Goal: Task Accomplishment & Management: Manage account settings

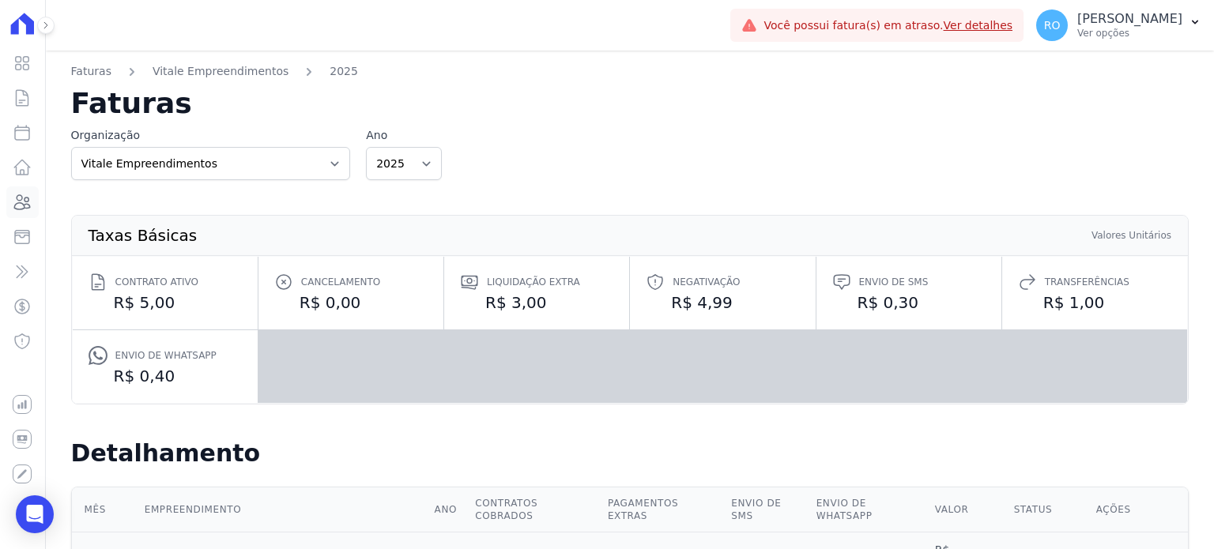
click at [20, 202] on icon at bounding box center [23, 202] width 16 height 14
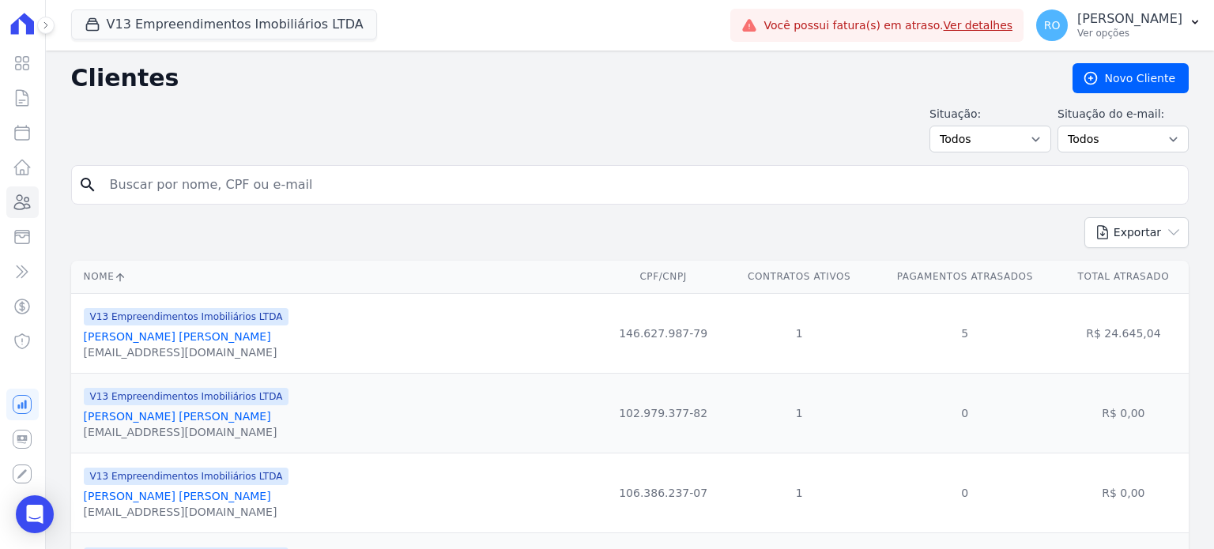
click at [185, 179] on input "search" at bounding box center [640, 185] width 1081 height 32
paste input "GLAUCIA REGINA"
type input "GLAUCIA REGINA"
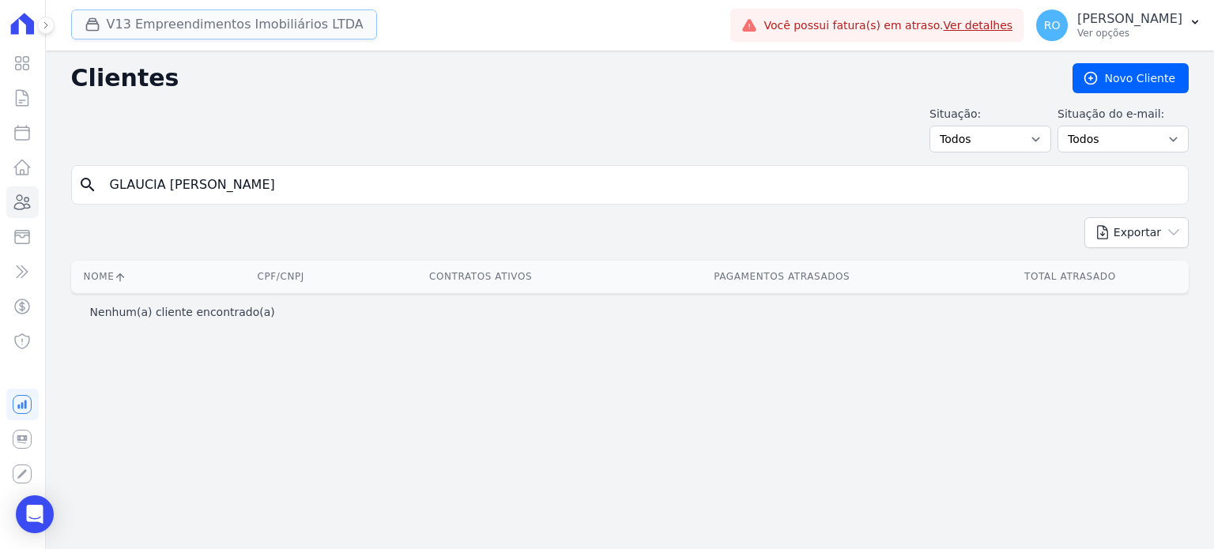
click at [175, 26] on button "V13 Empreendimentos Imobiliários LTDA" at bounding box center [224, 24] width 306 height 30
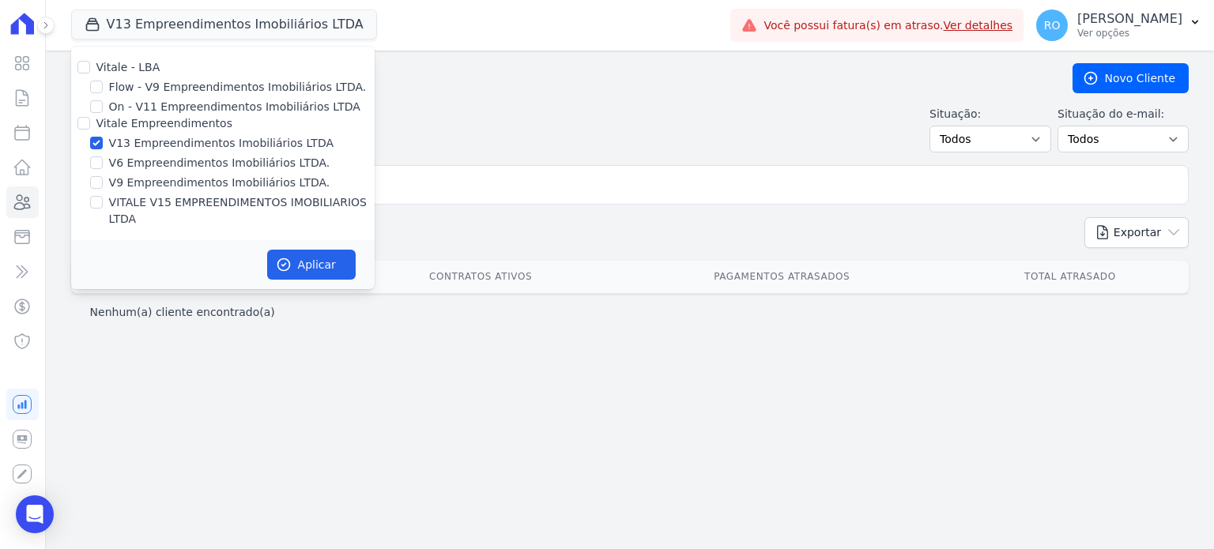
click at [137, 199] on label "VITALE V15 EMPREENDIMENTOS IMOBILIARIOS LTDA" at bounding box center [241, 210] width 265 height 33
click at [103, 199] on input "VITALE V15 EMPREENDIMENTOS IMOBILIARIOS LTDA" at bounding box center [96, 202] width 13 height 13
checkbox input "true"
click at [326, 253] on button "Aplicar" at bounding box center [311, 265] width 88 height 30
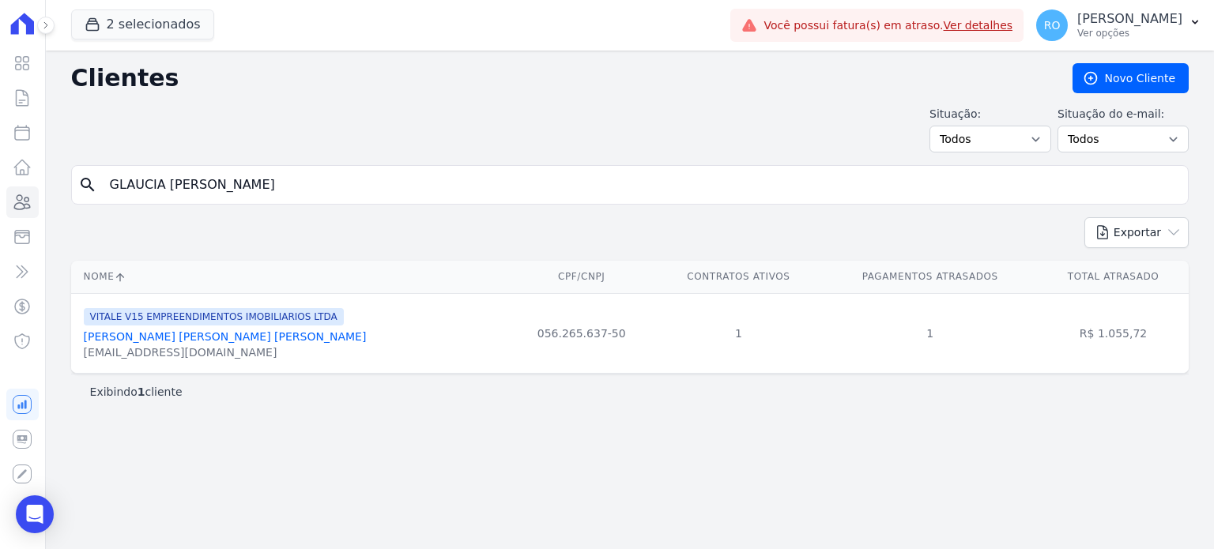
click at [170, 341] on link "Glaucia Regina Pinheiro Vianna" at bounding box center [225, 336] width 283 height 13
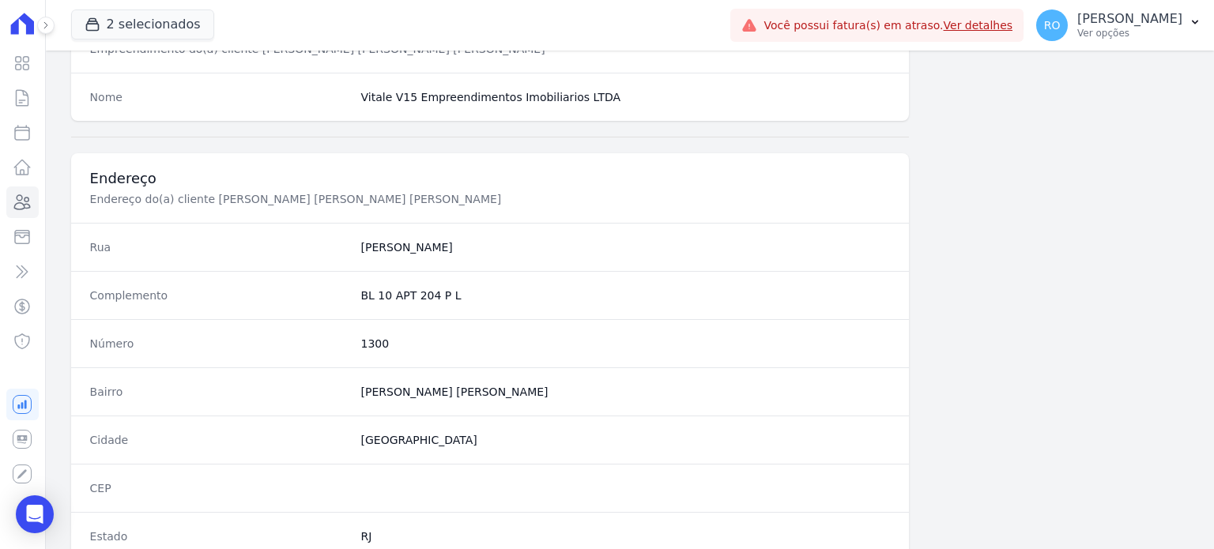
scroll to position [924, 0]
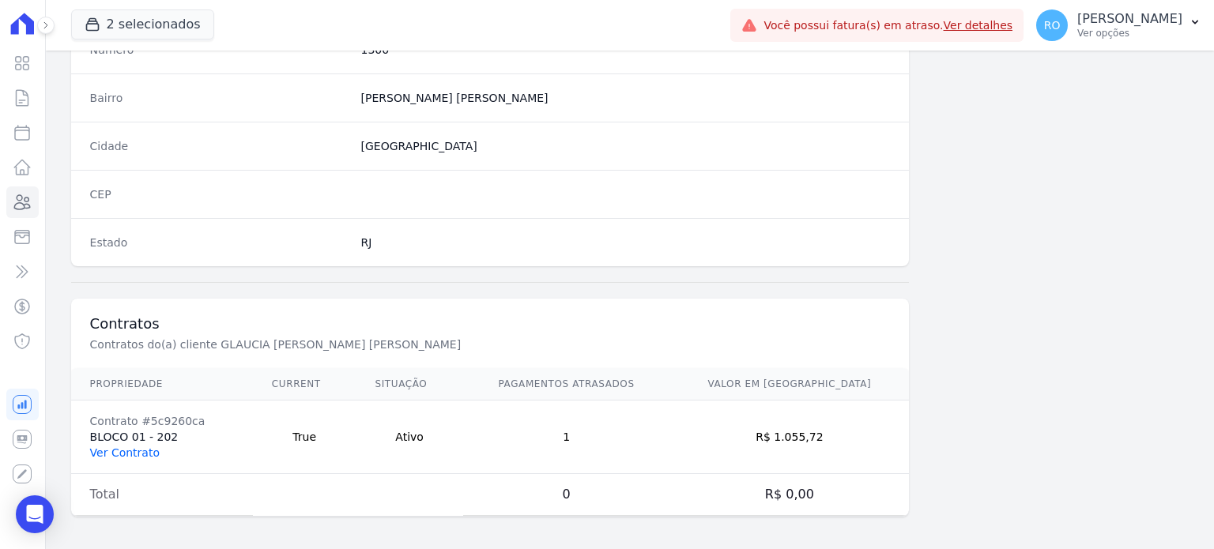
click at [135, 451] on link "Ver Contrato" at bounding box center [125, 452] width 70 height 13
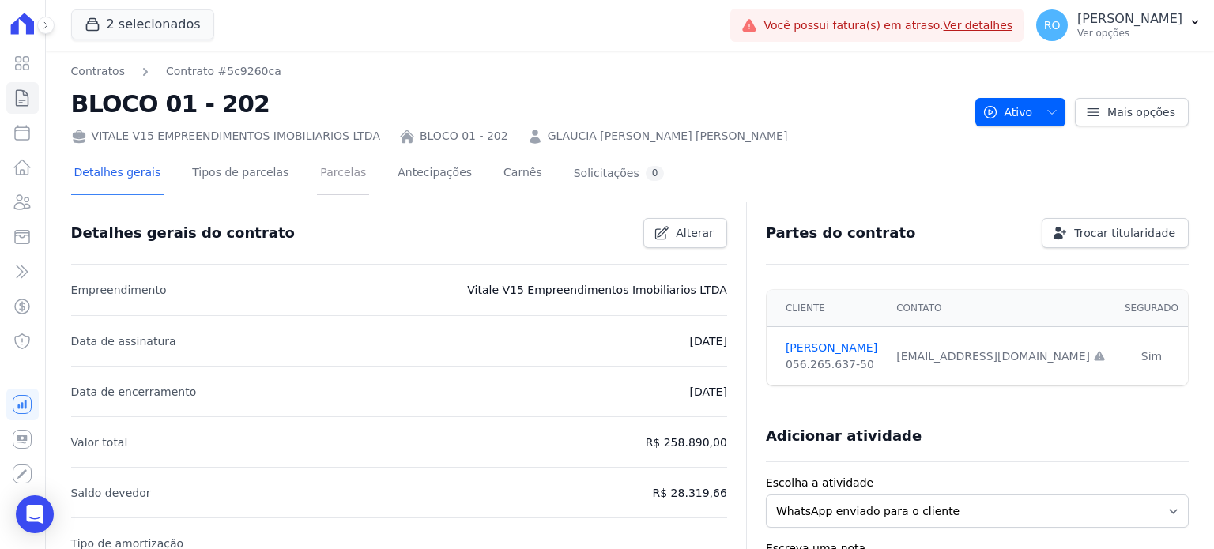
click at [317, 160] on link "Parcelas" at bounding box center [343, 174] width 52 height 42
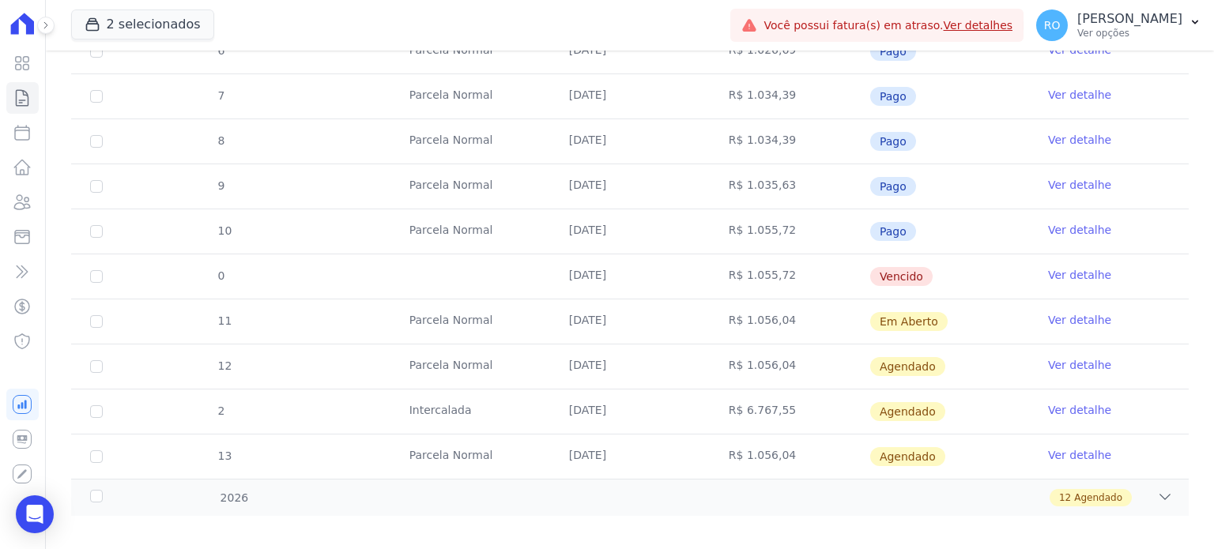
scroll to position [532, 0]
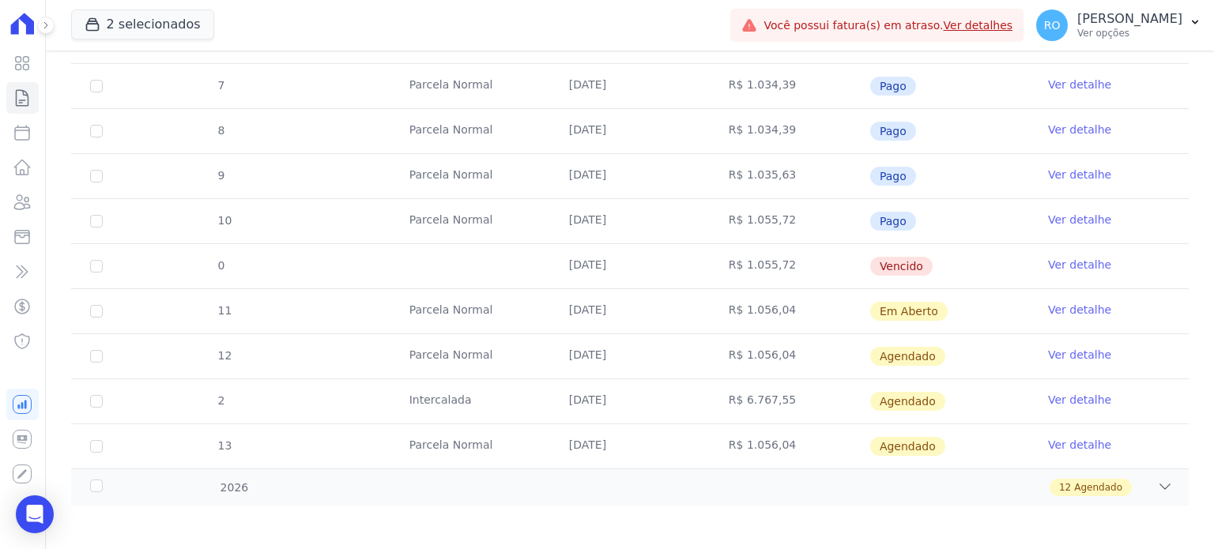
click at [1065, 306] on link "Ver detalhe" at bounding box center [1079, 310] width 63 height 16
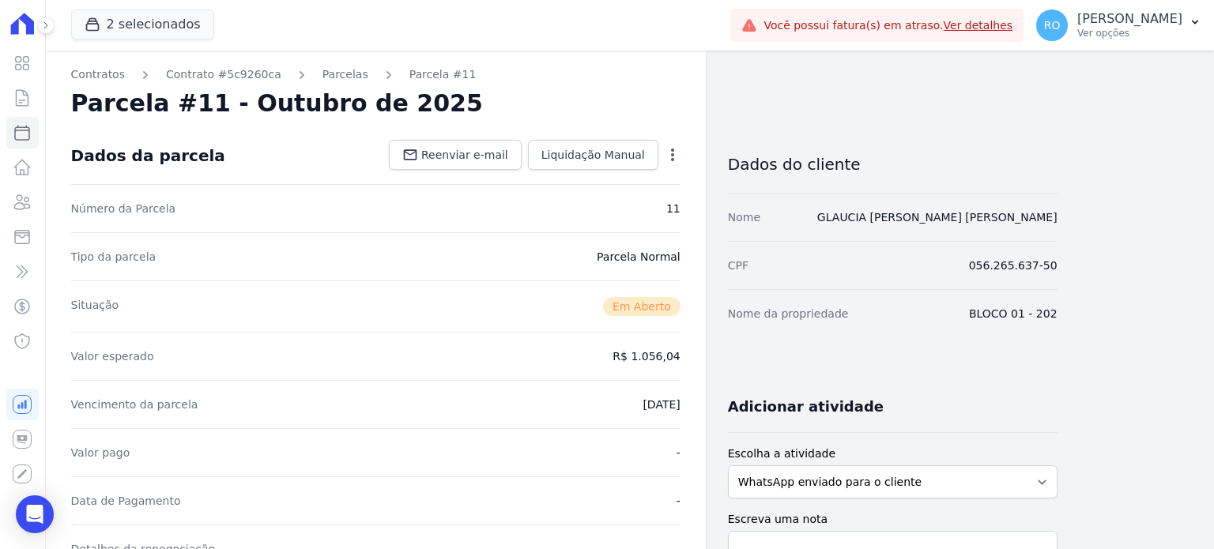
scroll to position [158, 0]
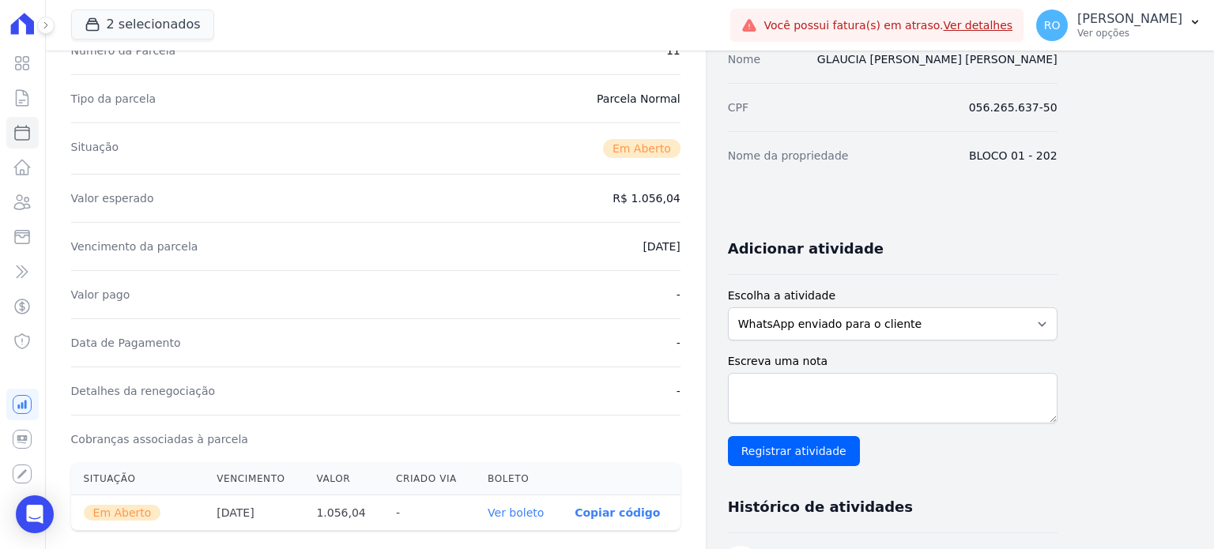
click at [498, 511] on link "Ver boleto" at bounding box center [515, 512] width 56 height 13
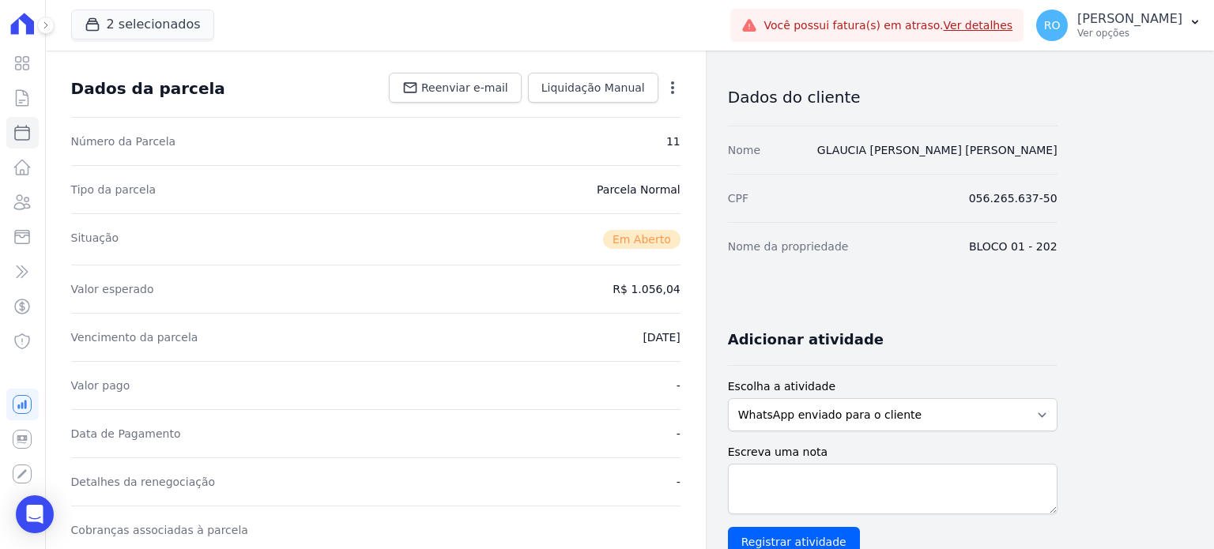
scroll to position [0, 0]
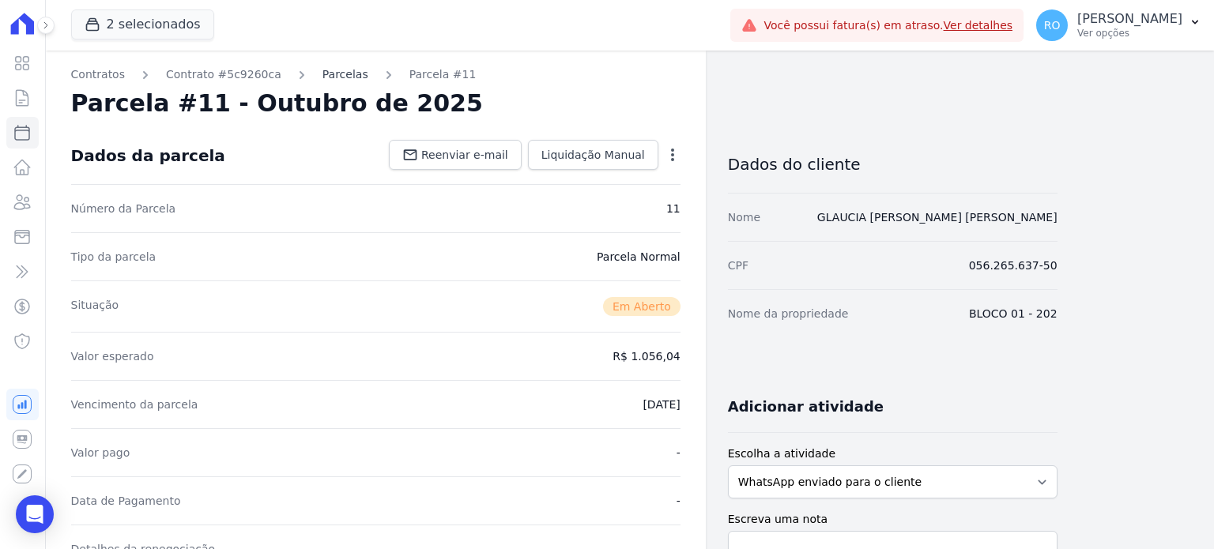
click at [322, 77] on link "Parcelas" at bounding box center [345, 74] width 46 height 17
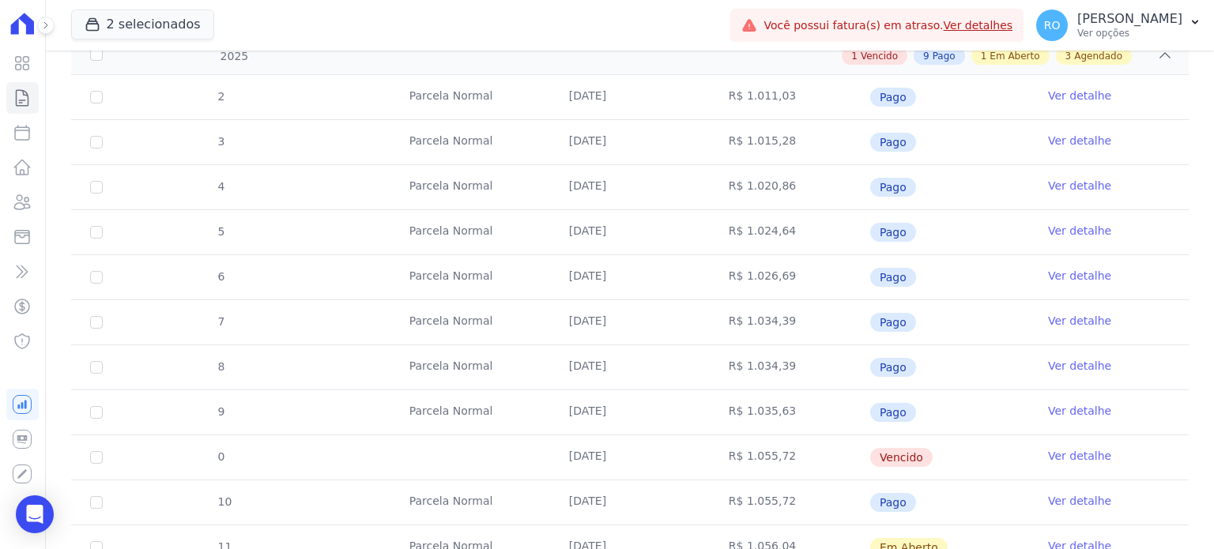
scroll to position [532, 0]
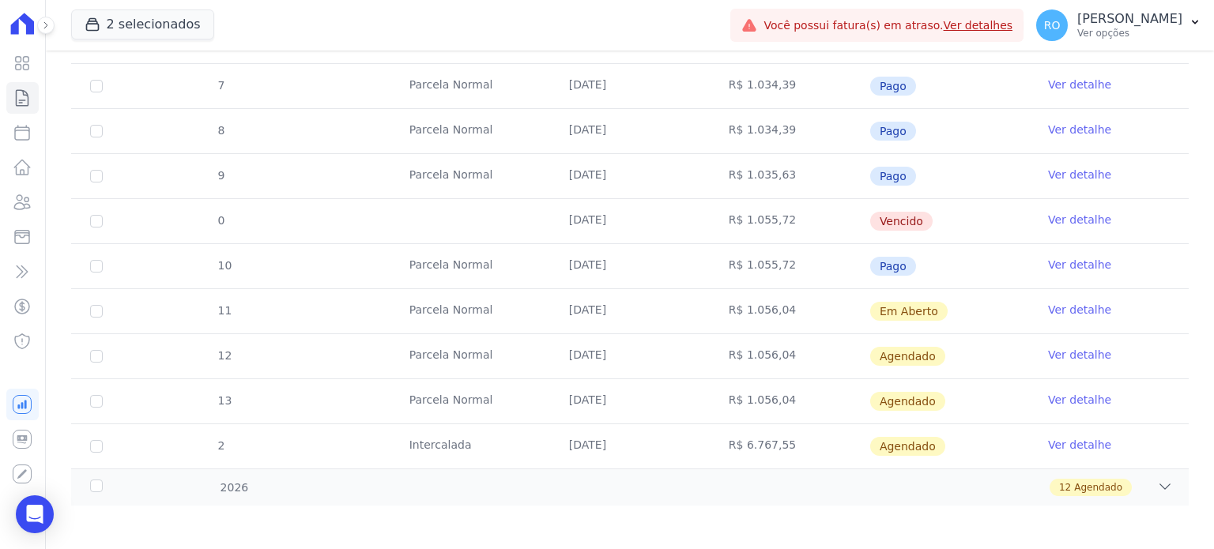
click at [1058, 212] on link "Ver detalhe" at bounding box center [1079, 220] width 63 height 16
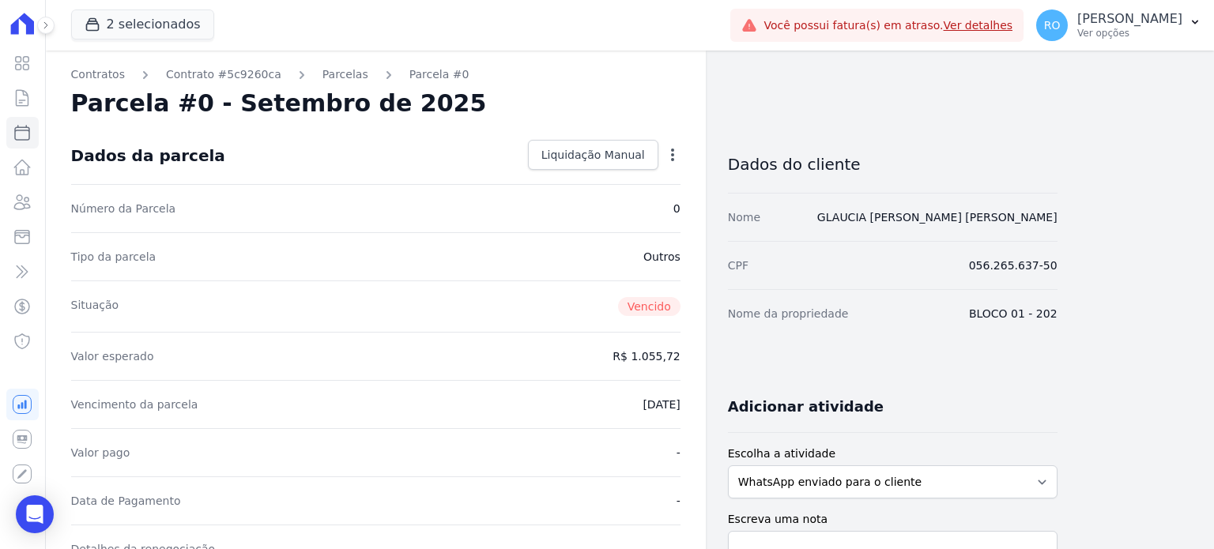
click at [673, 159] on icon "button" at bounding box center [672, 155] width 16 height 16
click at [1157, 24] on p "[PERSON_NAME]" at bounding box center [1129, 19] width 105 height 16
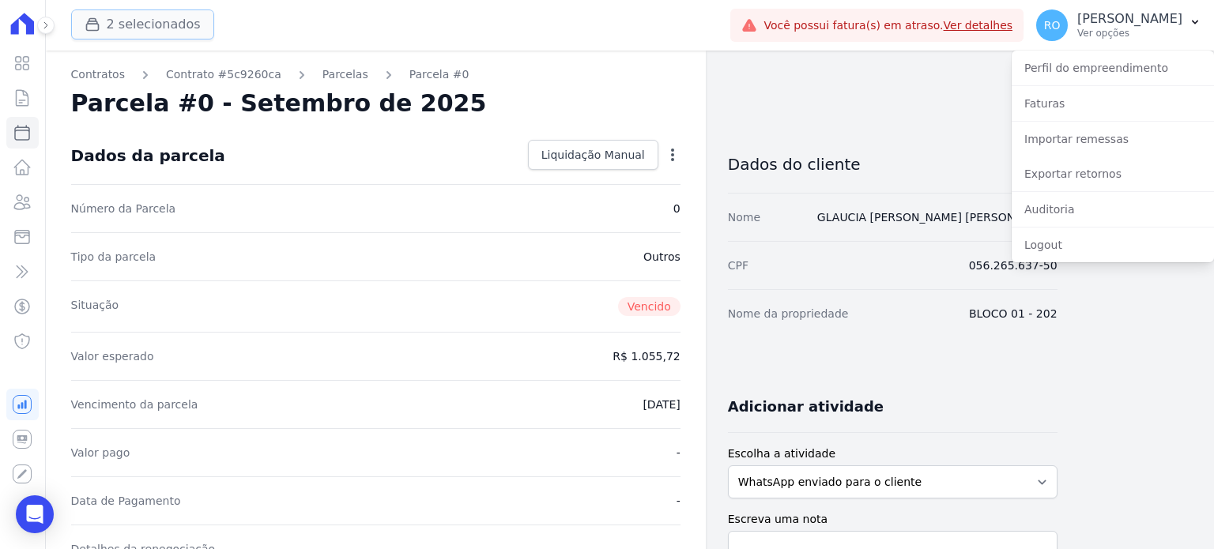
click at [120, 27] on button "2 selecionados" at bounding box center [142, 24] width 143 height 30
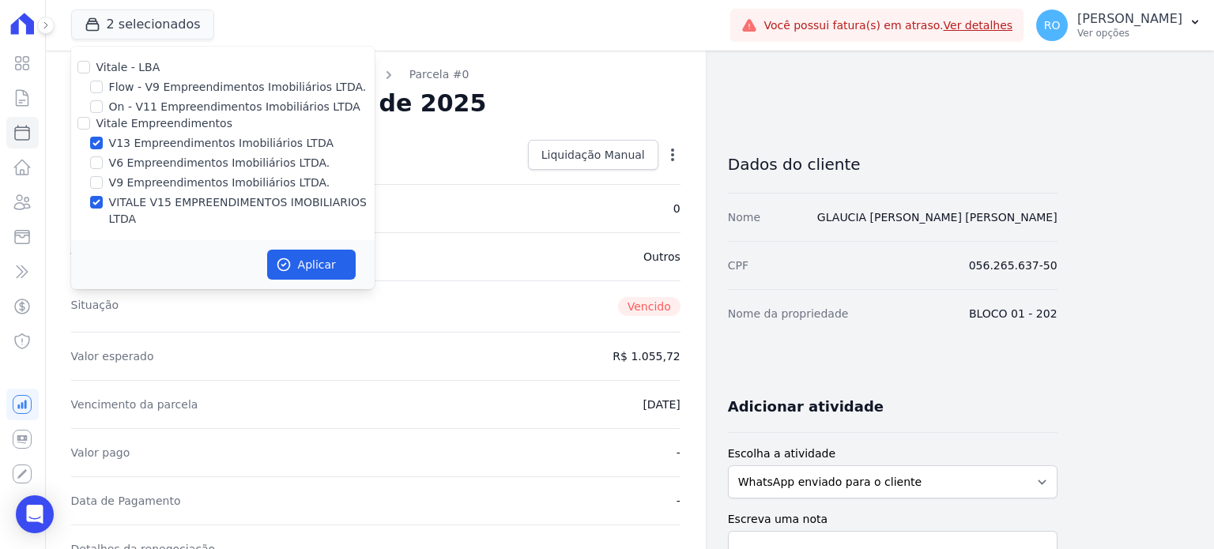
drag, startPoint x: 134, startPoint y: 201, endPoint x: 254, endPoint y: 231, distance: 124.4
click at [136, 203] on label "VITALE V15 EMPREENDIMENTOS IMOBILIARIOS LTDA" at bounding box center [241, 210] width 265 height 33
click at [103, 203] on input "VITALE V15 EMPREENDIMENTOS IMOBILIARIOS LTDA" at bounding box center [96, 202] width 13 height 13
checkbox input "false"
drag, startPoint x: 316, startPoint y: 243, endPoint x: 439, endPoint y: 208, distance: 128.3
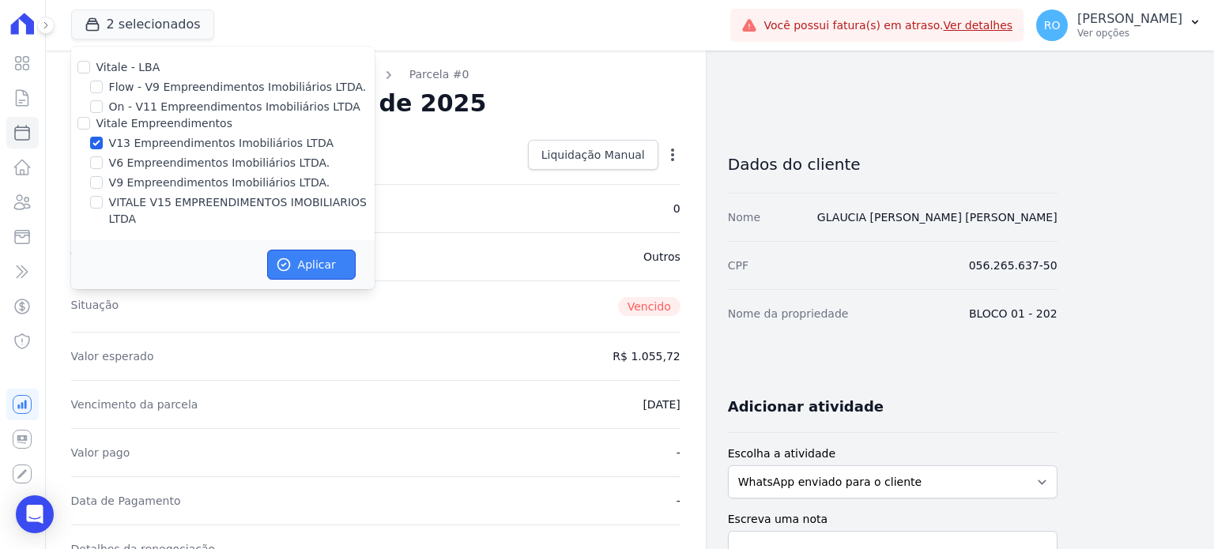
click at [317, 250] on button "Aplicar" at bounding box center [311, 265] width 88 height 30
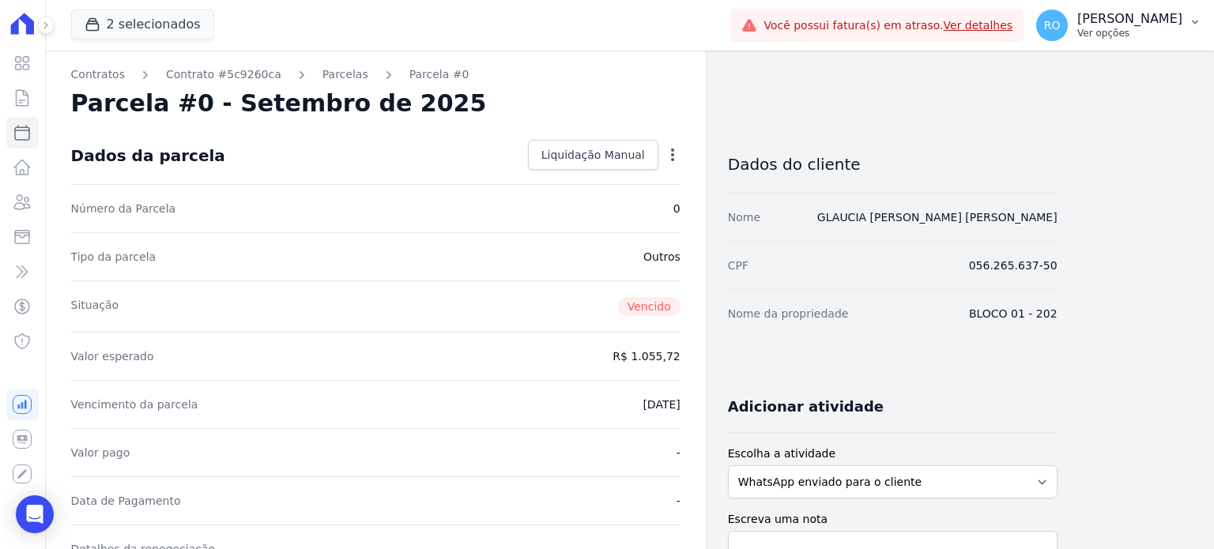
click at [1111, 18] on p "[PERSON_NAME]" at bounding box center [1129, 19] width 105 height 16
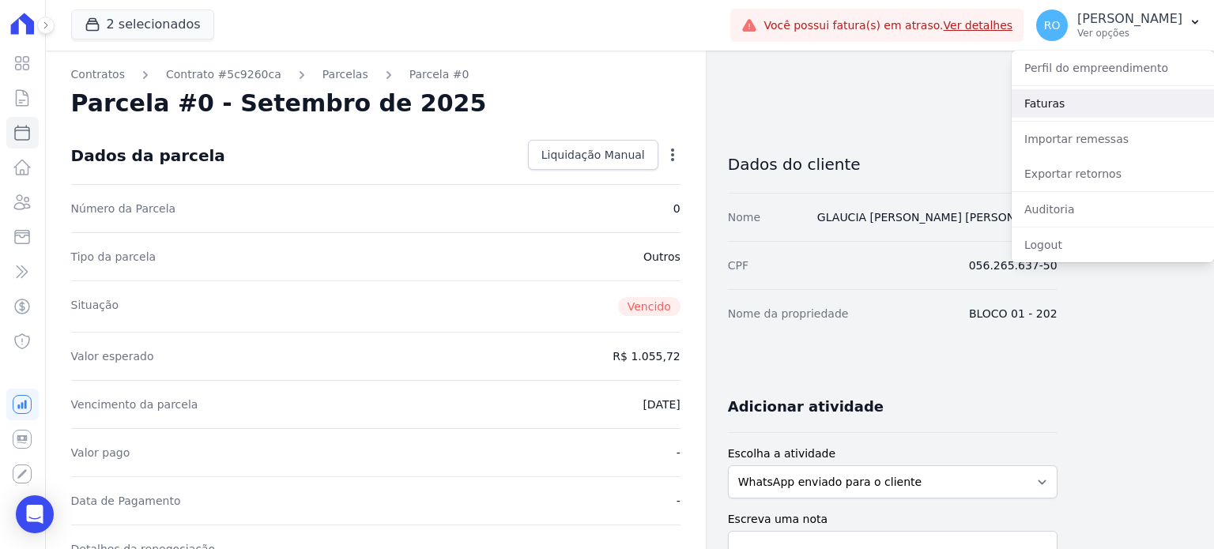
click at [1059, 107] on link "Faturas" at bounding box center [1112, 103] width 202 height 28
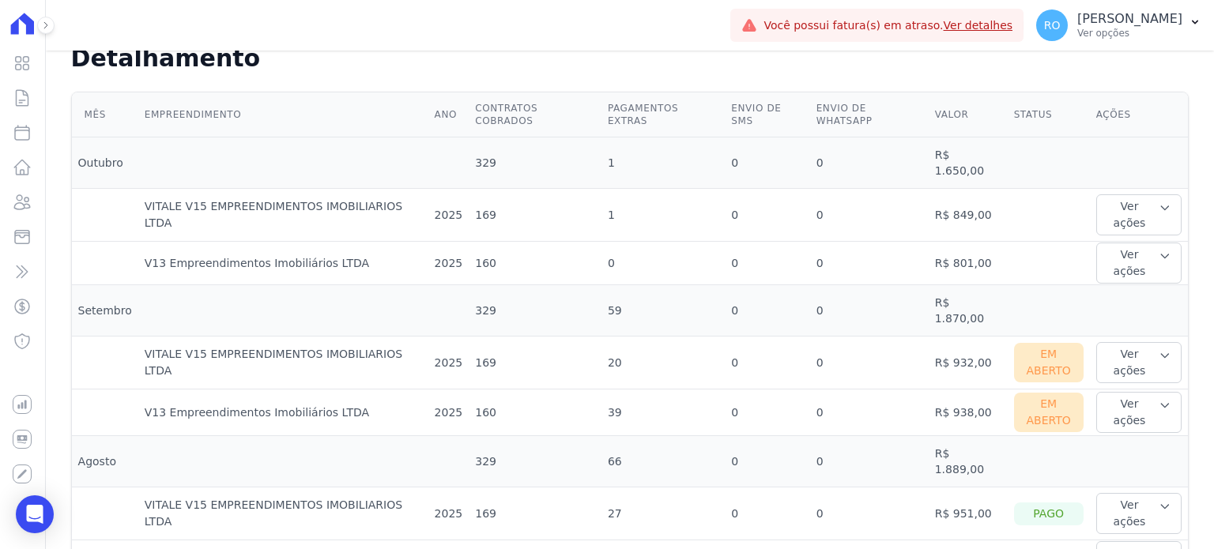
scroll to position [474, 0]
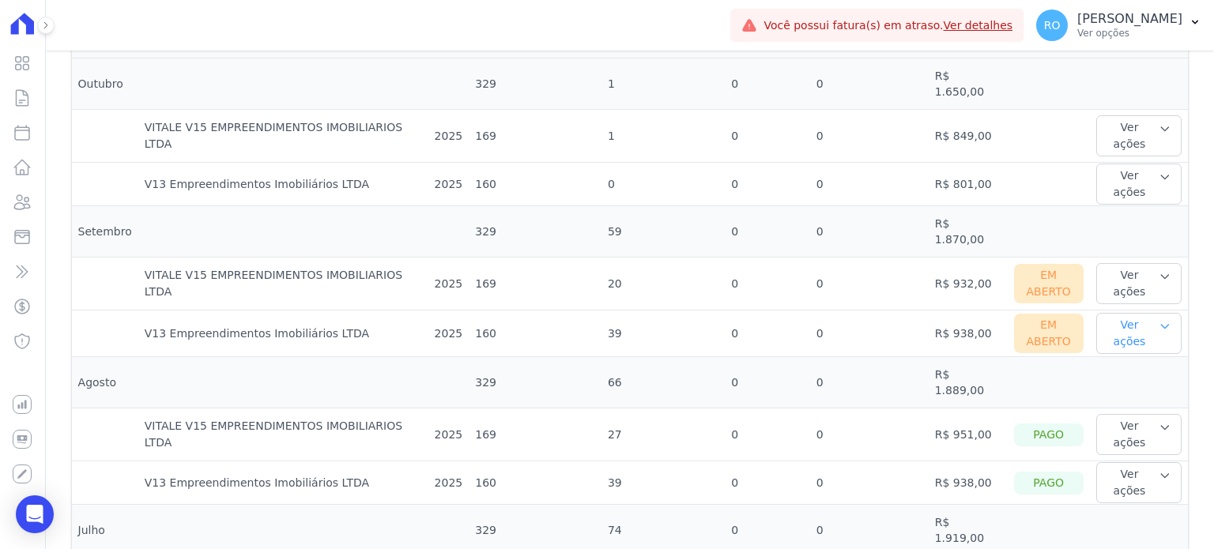
click at [1116, 313] on button "Ver ações" at bounding box center [1138, 333] width 85 height 41
click at [1121, 377] on link "Ver boleto" at bounding box center [1160, 385] width 117 height 17
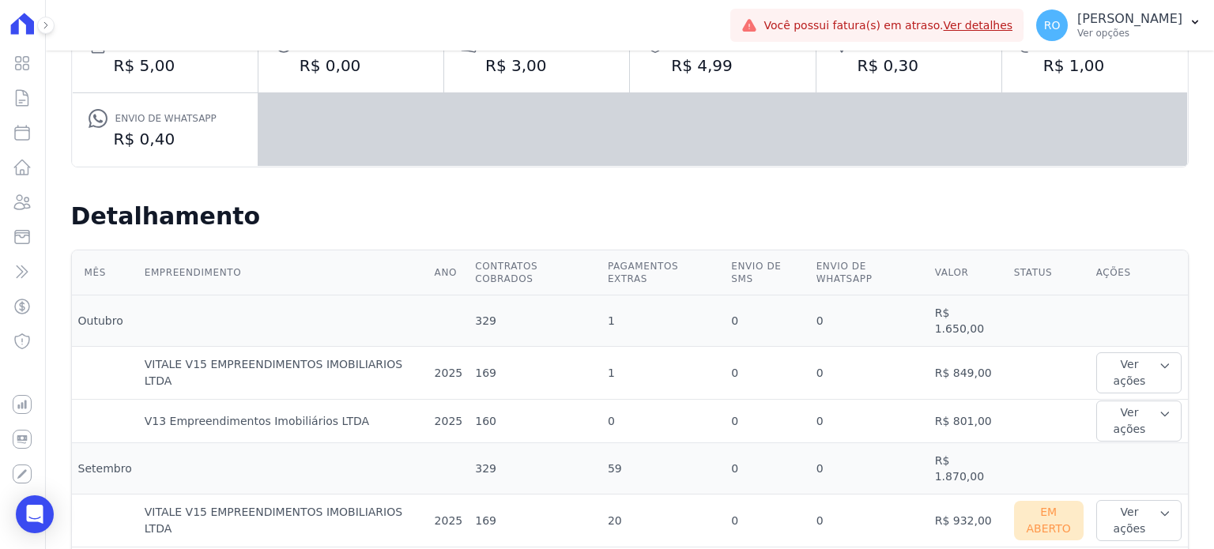
scroll to position [395, 0]
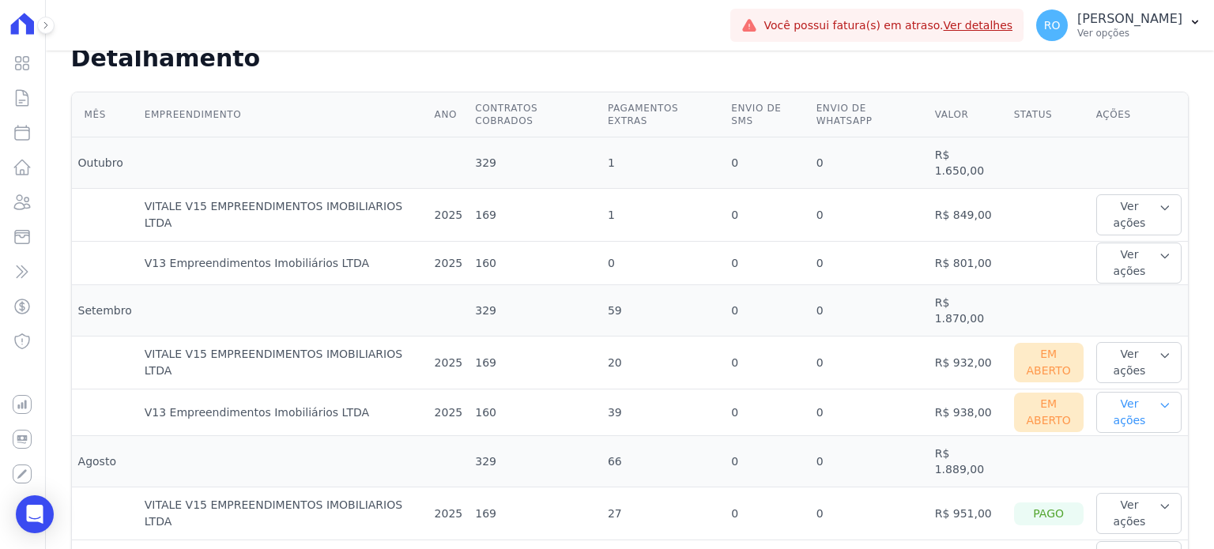
click at [1108, 392] on button "Ver ações" at bounding box center [1138, 412] width 85 height 41
click at [1114, 476] on link "Nota fiscal eletrônica" at bounding box center [1160, 484] width 117 height 17
click at [1112, 342] on button "Ver ações" at bounding box center [1138, 362] width 85 height 41
click at [1103, 426] on link "Nota fiscal eletrônica" at bounding box center [1160, 434] width 117 height 17
click at [1098, 342] on button "Ver ações" at bounding box center [1138, 362] width 85 height 41
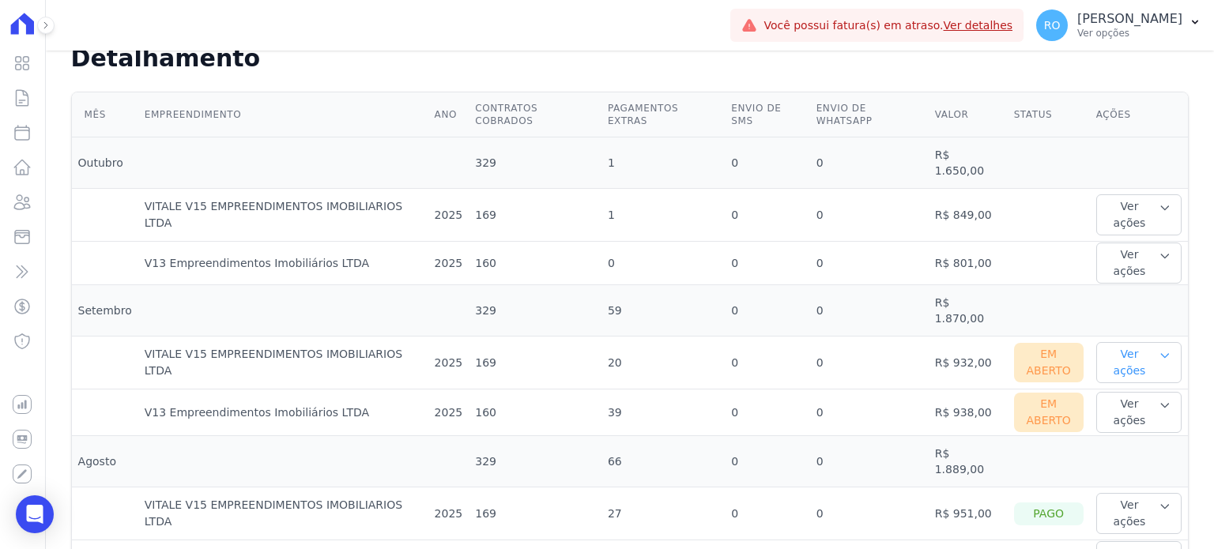
click at [1097, 342] on button "Ver ações" at bounding box center [1138, 362] width 85 height 41
click at [1112, 406] on link "Ver boleto" at bounding box center [1160, 414] width 117 height 17
